Goal: Transaction & Acquisition: Purchase product/service

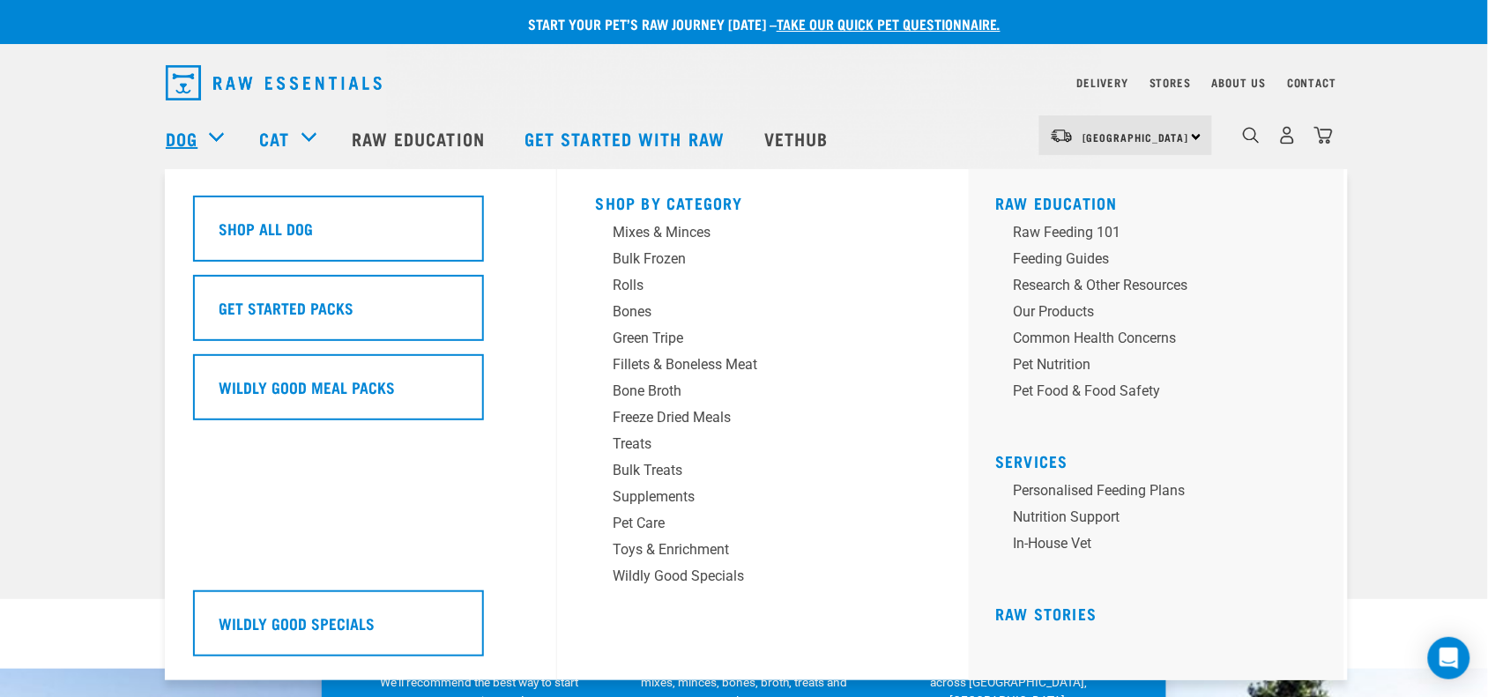
click at [197, 145] on link "Dog" at bounding box center [182, 138] width 32 height 26
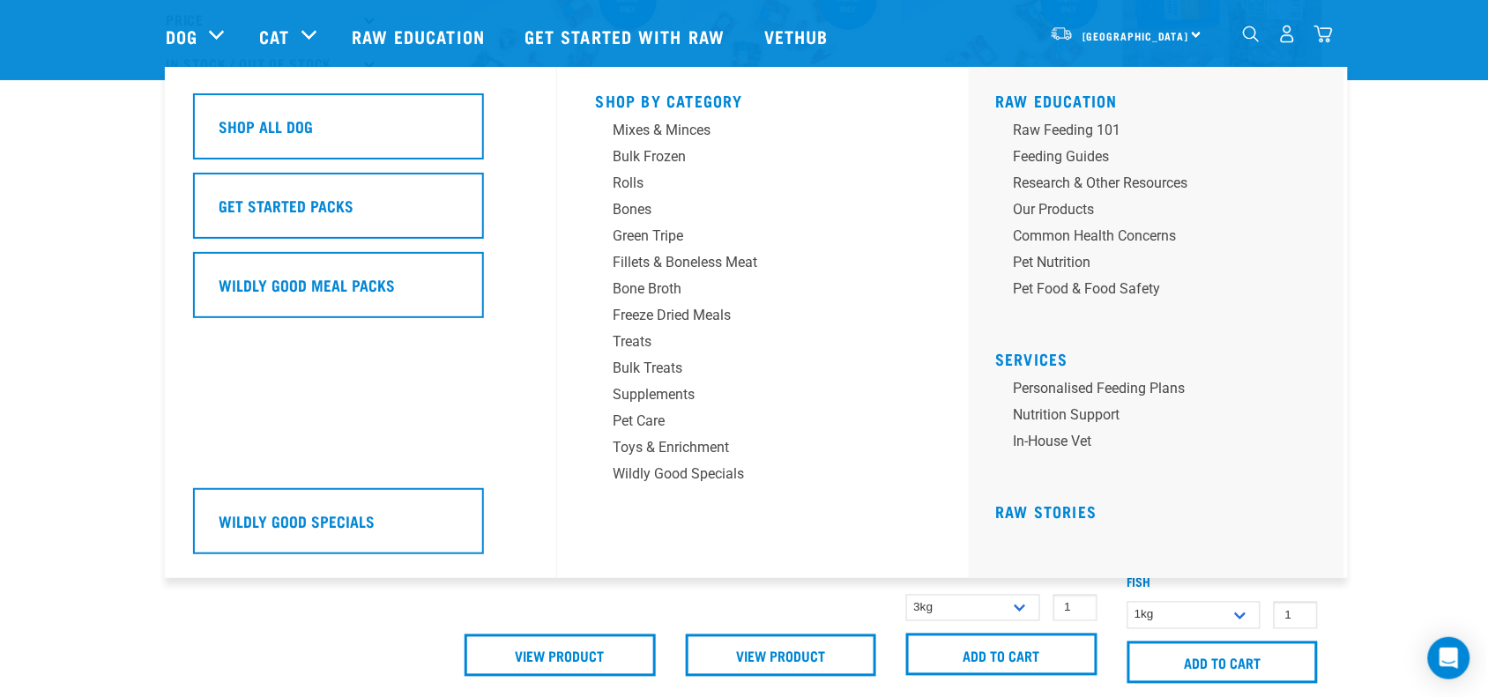
scroll to position [441, 0]
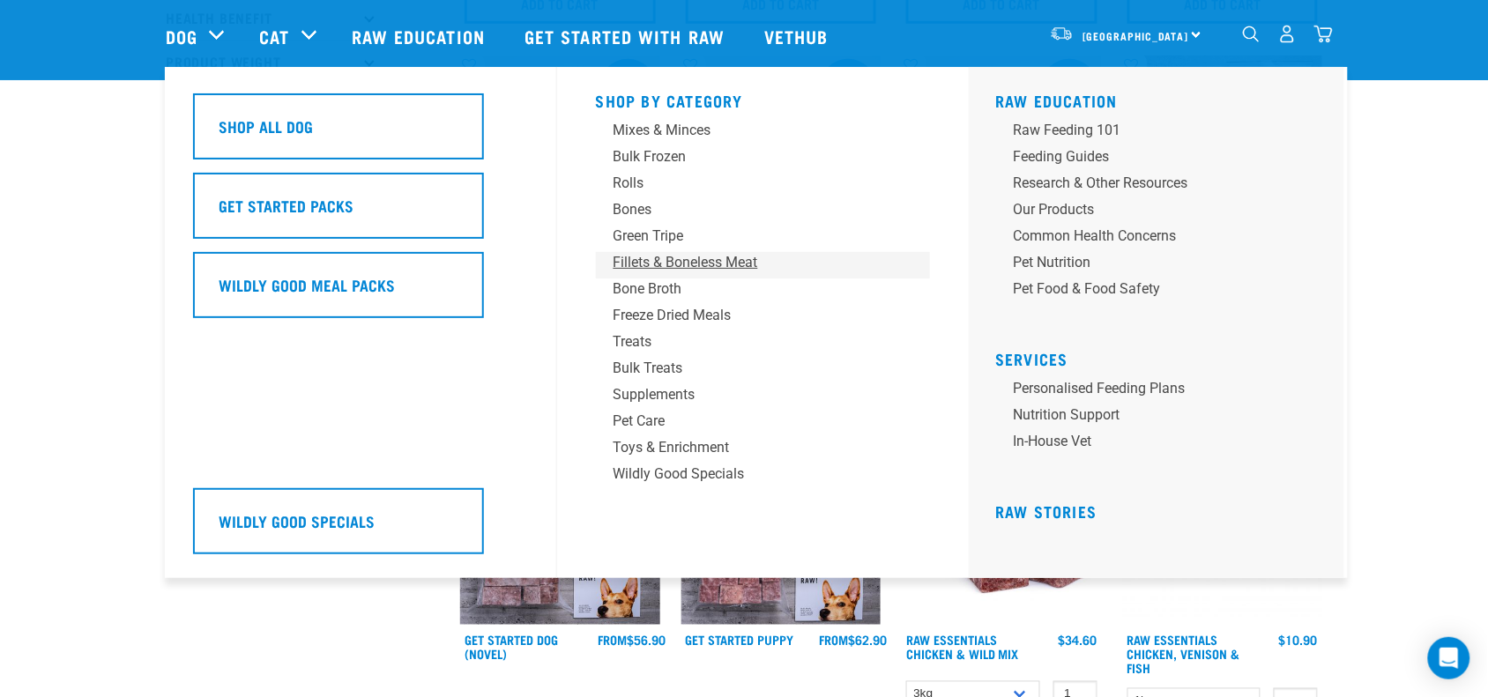
click at [737, 267] on div "Fillets & Boneless Meat" at bounding box center [751, 262] width 275 height 21
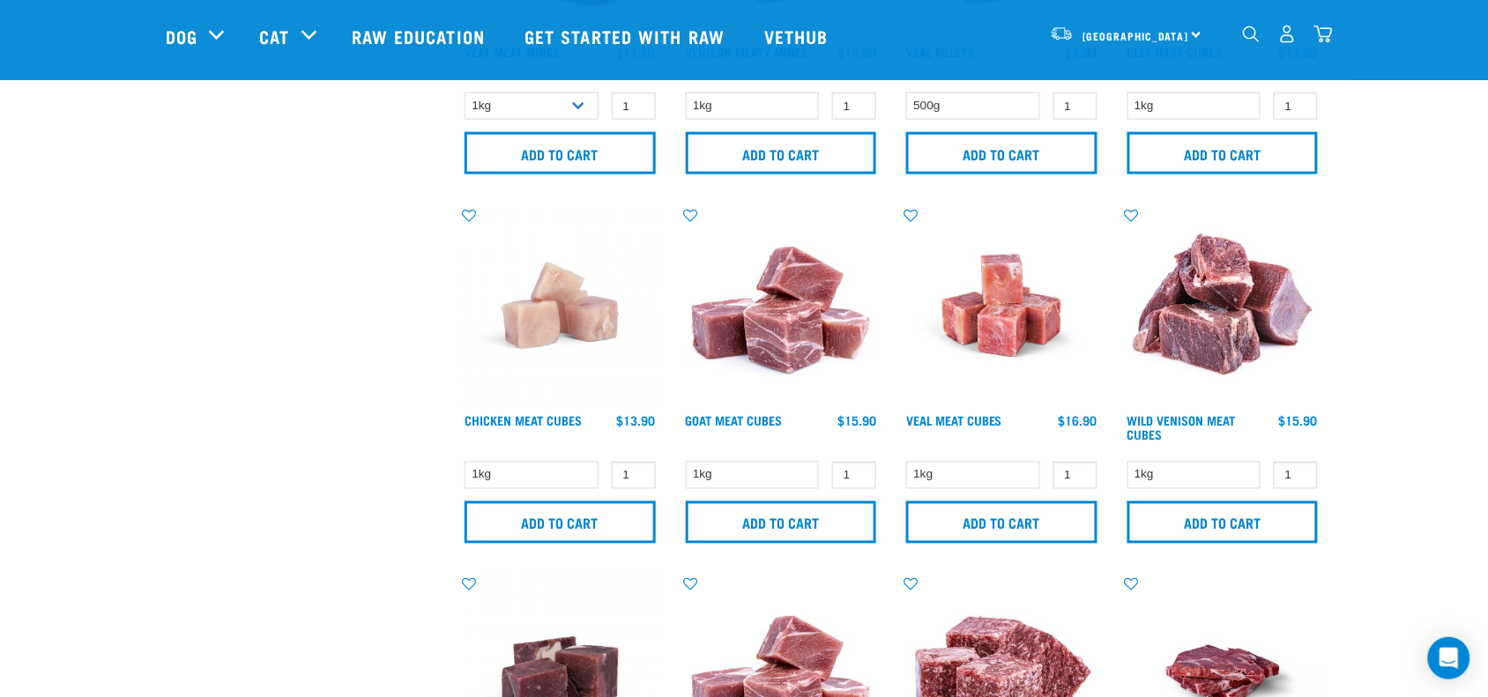
scroll to position [661, 0]
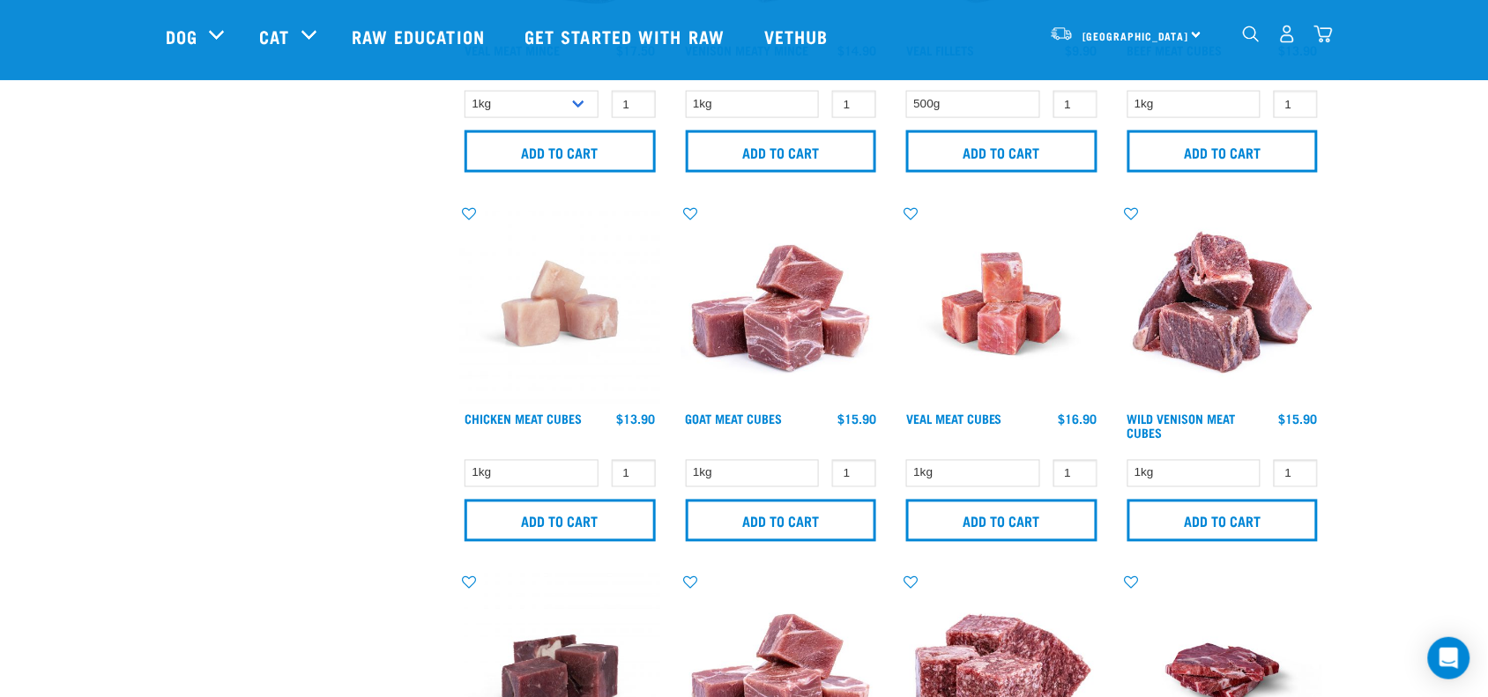
click at [1183, 433] on h4 "Wild Venison Meat Cubes" at bounding box center [1195, 430] width 134 height 35
click at [1161, 416] on link "Wild Venison Meat Cubes" at bounding box center [1182, 426] width 108 height 20
